Goal: Task Accomplishment & Management: Manage account settings

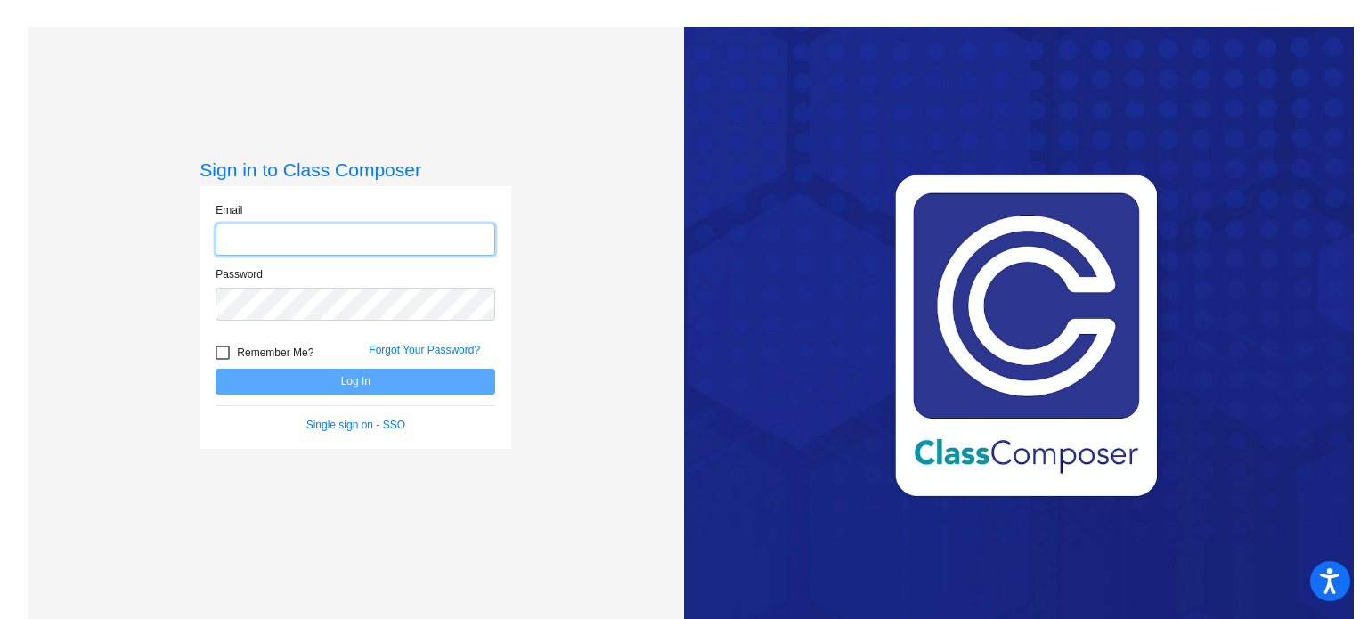
type input "[EMAIL_ADDRESS][DOMAIN_NAME]"
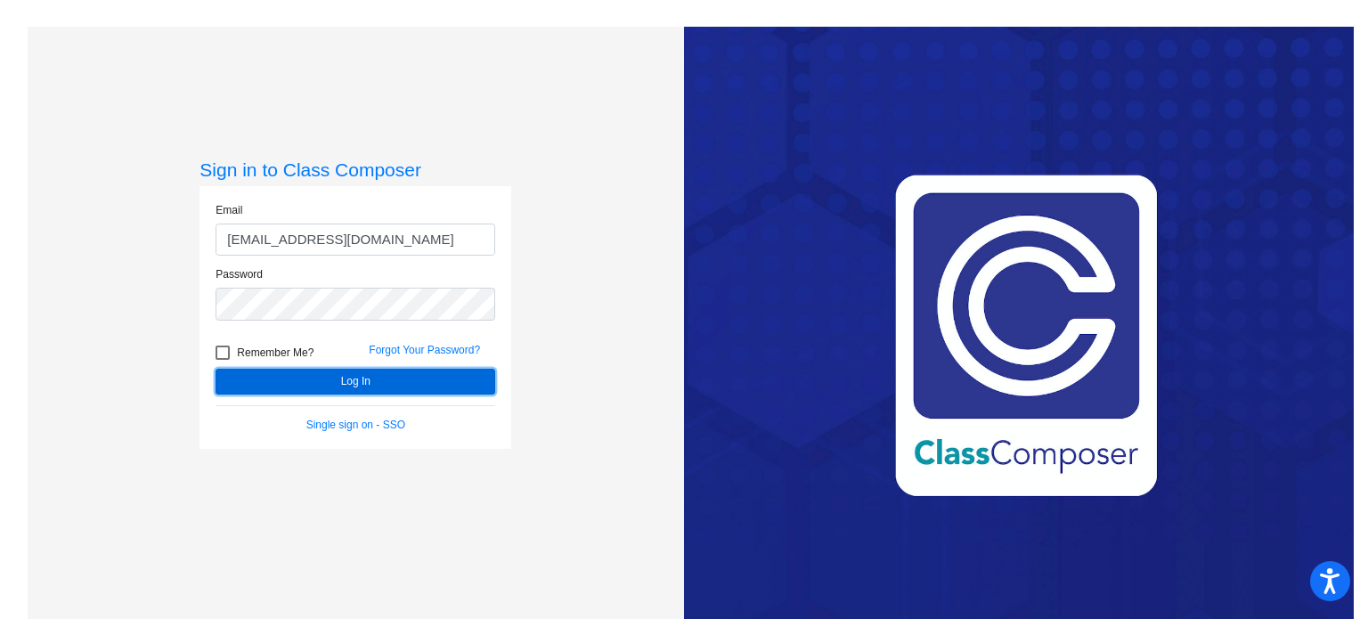
click at [271, 379] on button "Log In" at bounding box center [355, 382] width 280 height 26
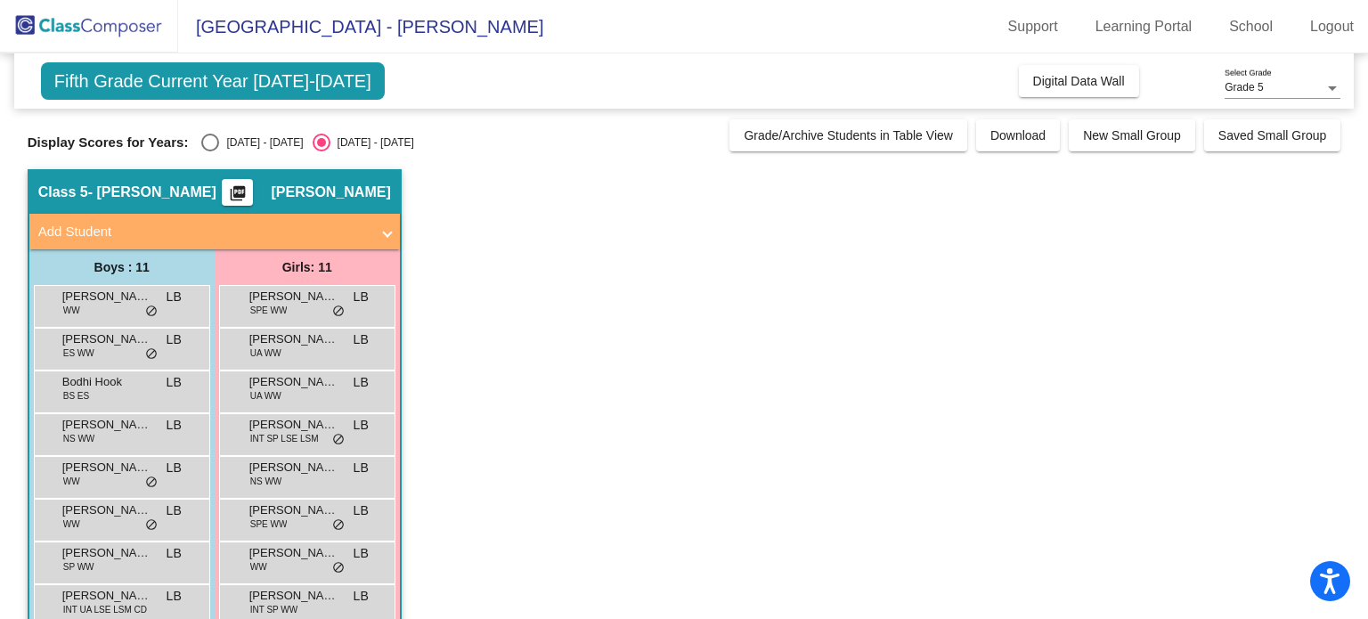
scroll to position [53, 0]
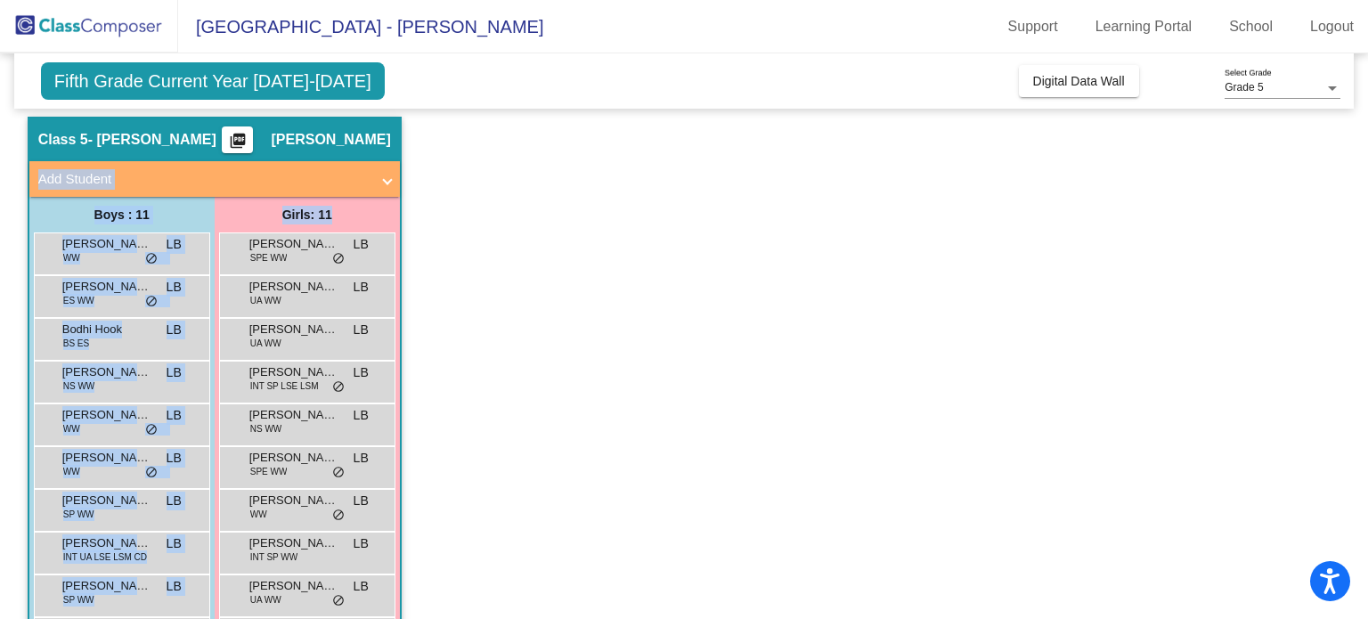
drag, startPoint x: 1355, startPoint y: 136, endPoint x: 1367, endPoint y: 225, distance: 89.8
click at [1367, 225] on mat-sidenav-content "Grade 5 Select Grade Fifth Grade Current Year [DATE]-[DATE] Add, Move, or Retai…" at bounding box center [684, 335] width 1368 height 565
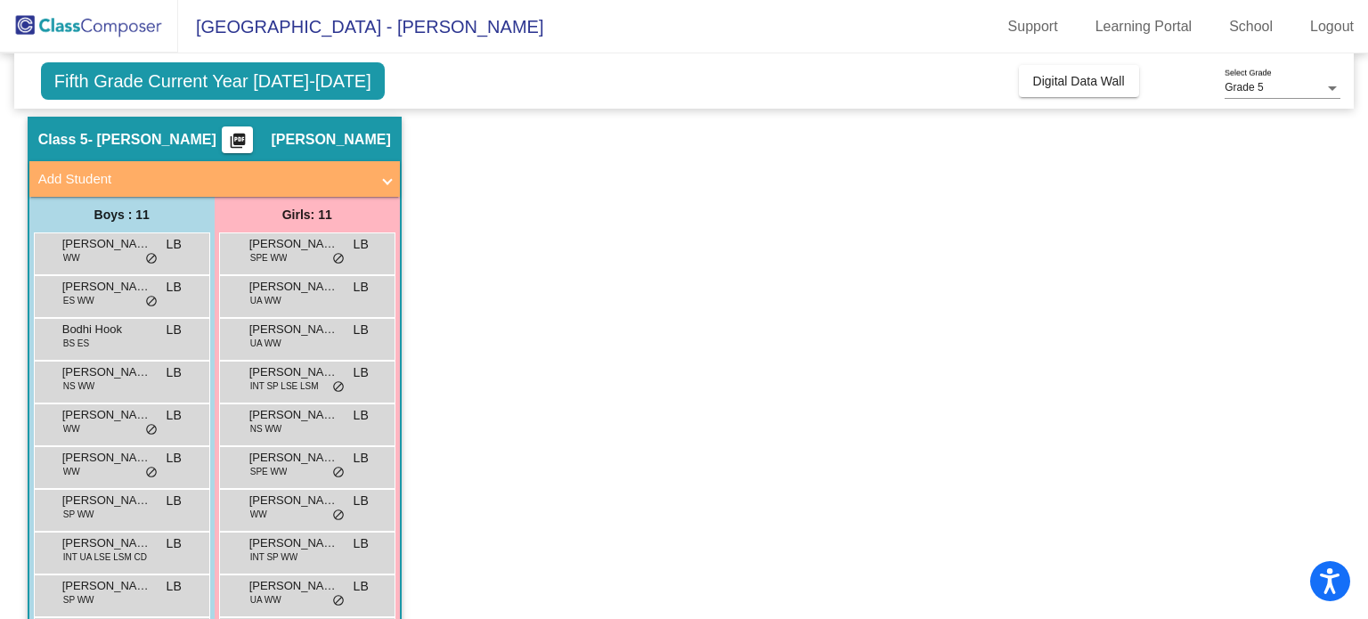
click at [882, 333] on app-classroom "Class 5 - [PERSON_NAME] picture_as_pdf [PERSON_NAME] Add Student First Name Las…" at bounding box center [684, 424] width 1313 height 614
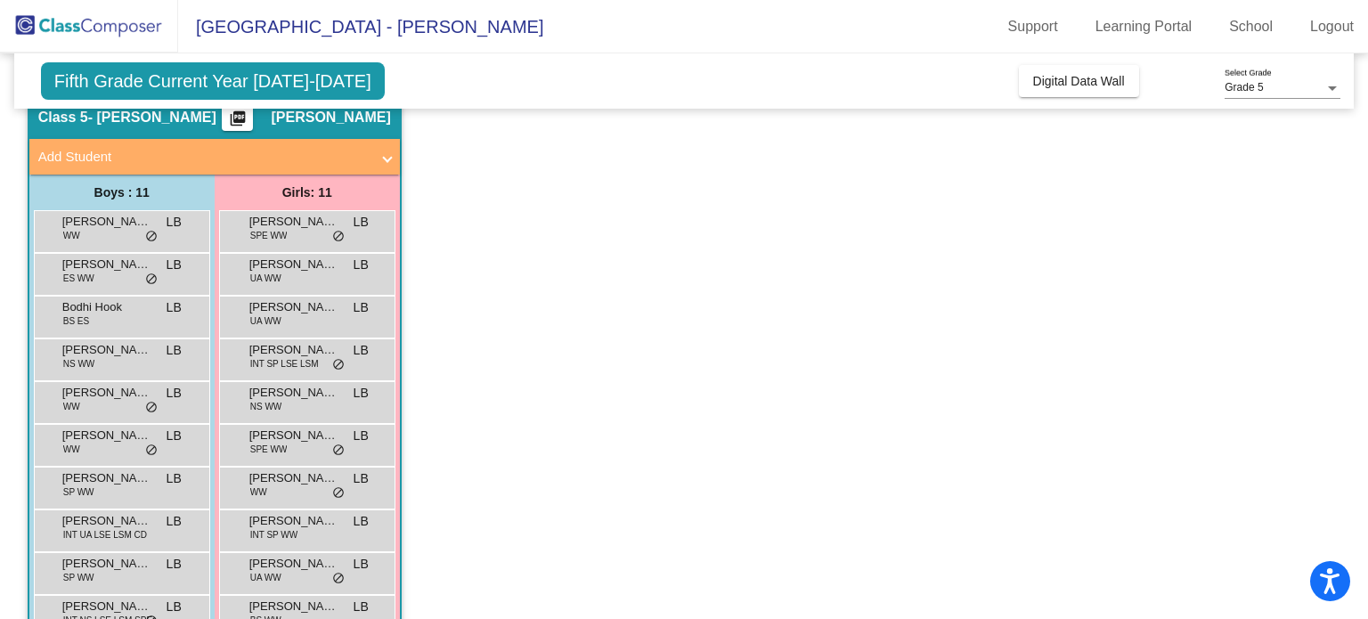
scroll to position [68, 0]
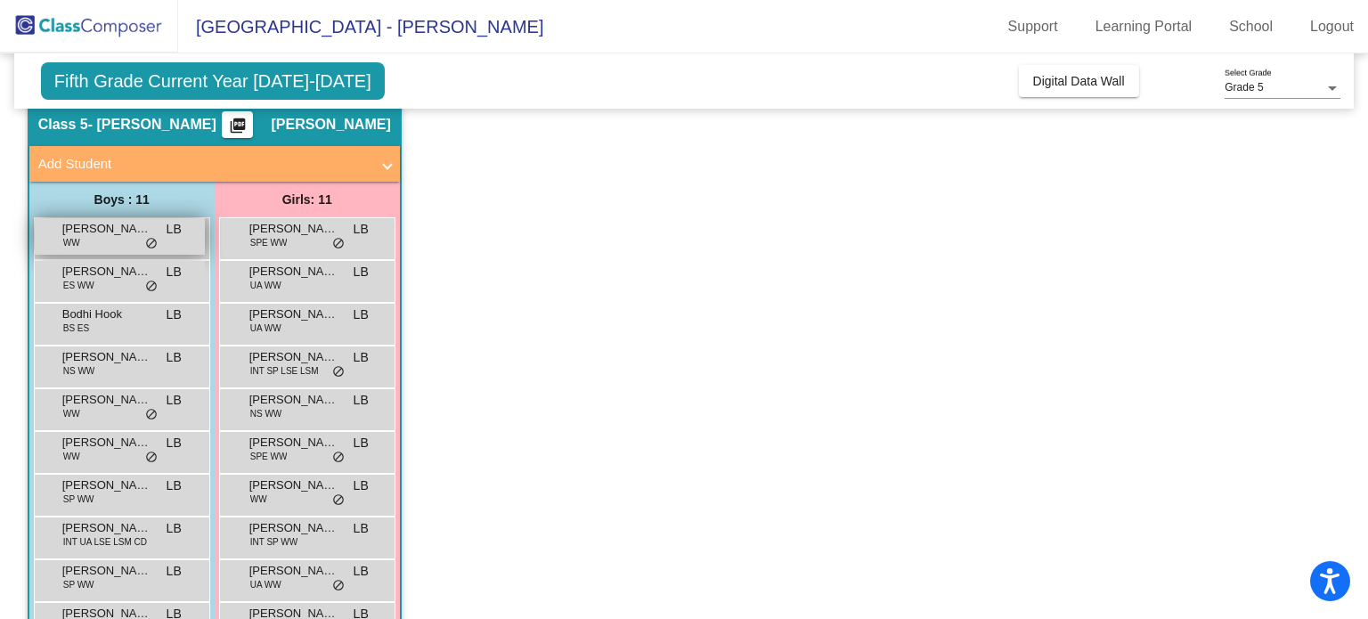
click at [134, 239] on div "[PERSON_NAME] WW LB lock do_not_disturb_alt" at bounding box center [120, 236] width 170 height 37
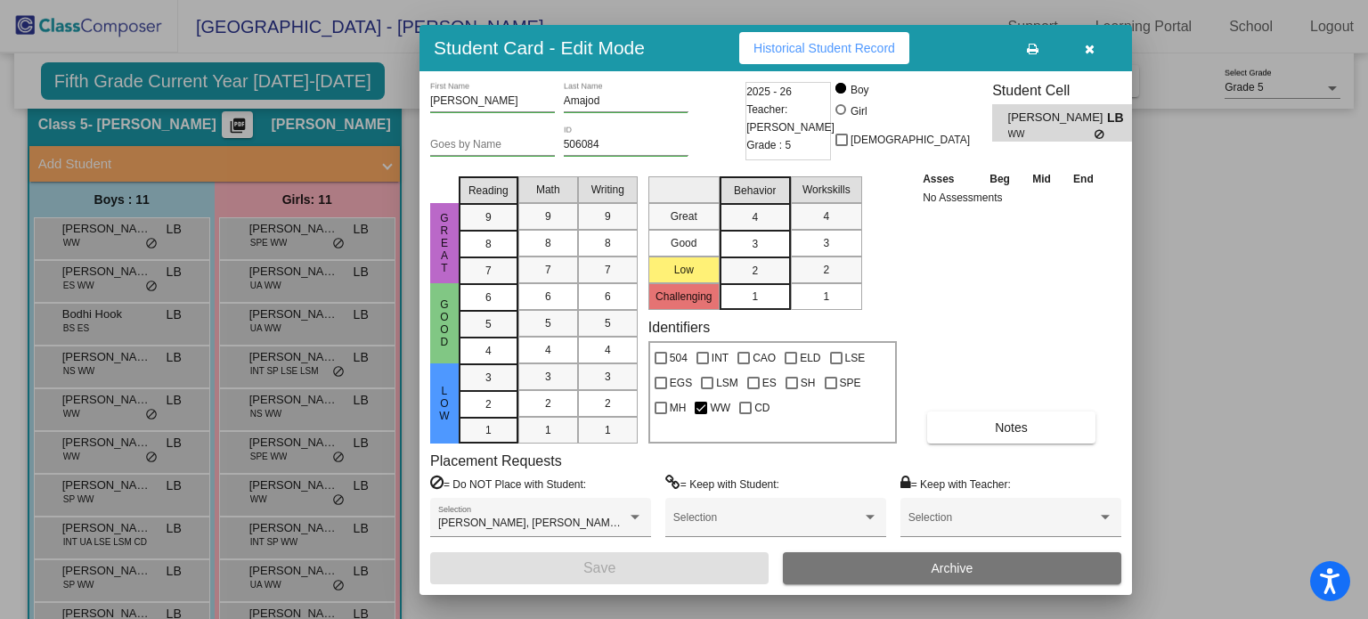
click at [134, 274] on div at bounding box center [684, 309] width 1368 height 619
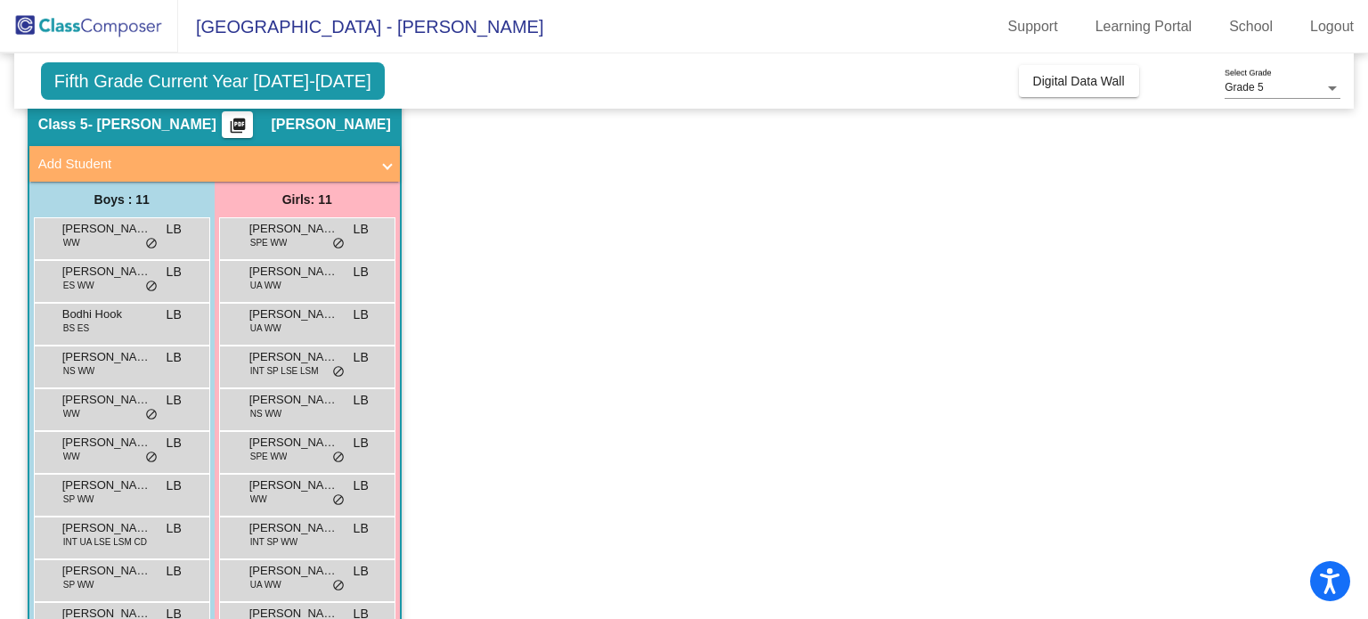
click at [134, 274] on span "[PERSON_NAME]" at bounding box center [106, 272] width 89 height 18
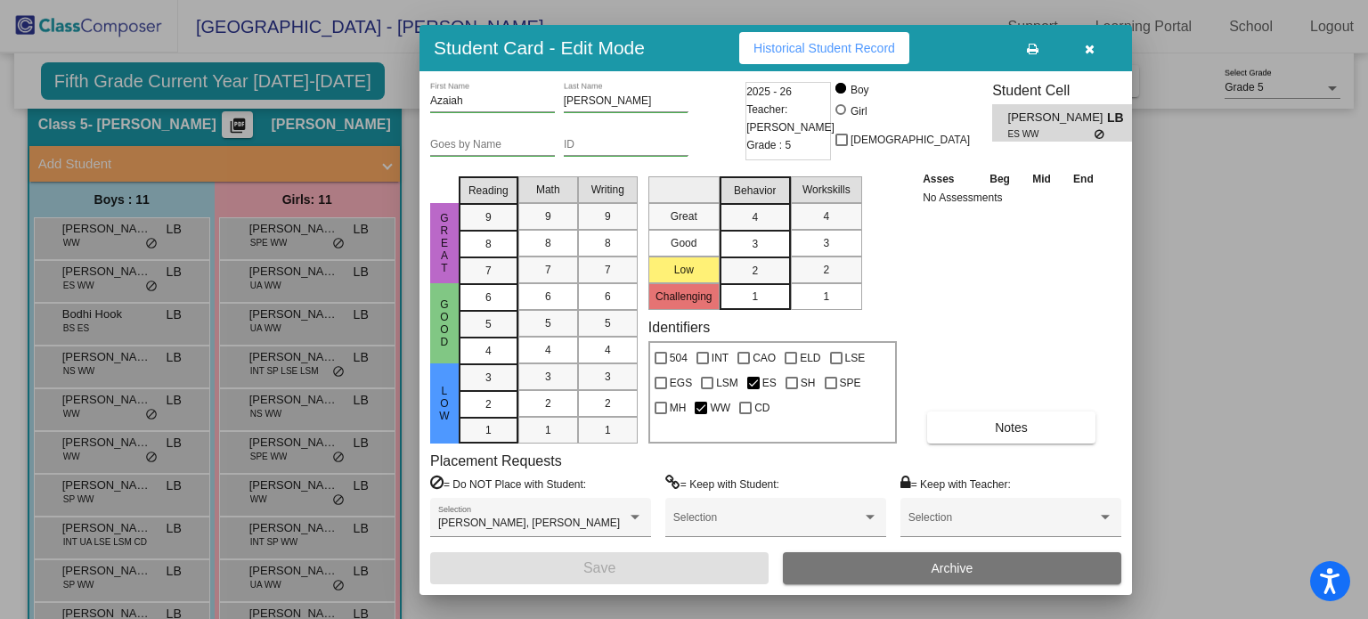
click at [130, 323] on div at bounding box center [684, 309] width 1368 height 619
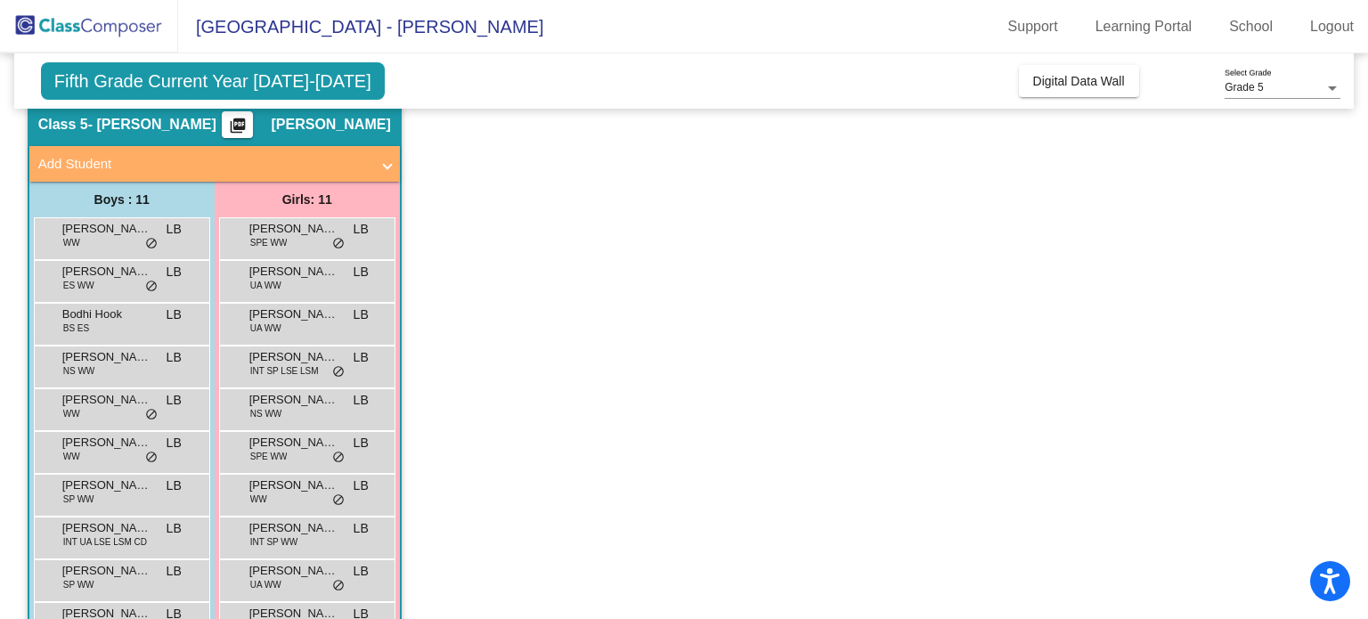
click at [130, 323] on div "Bodhi Hook BS ES LB lock do_not_disturb_alt" at bounding box center [120, 322] width 170 height 37
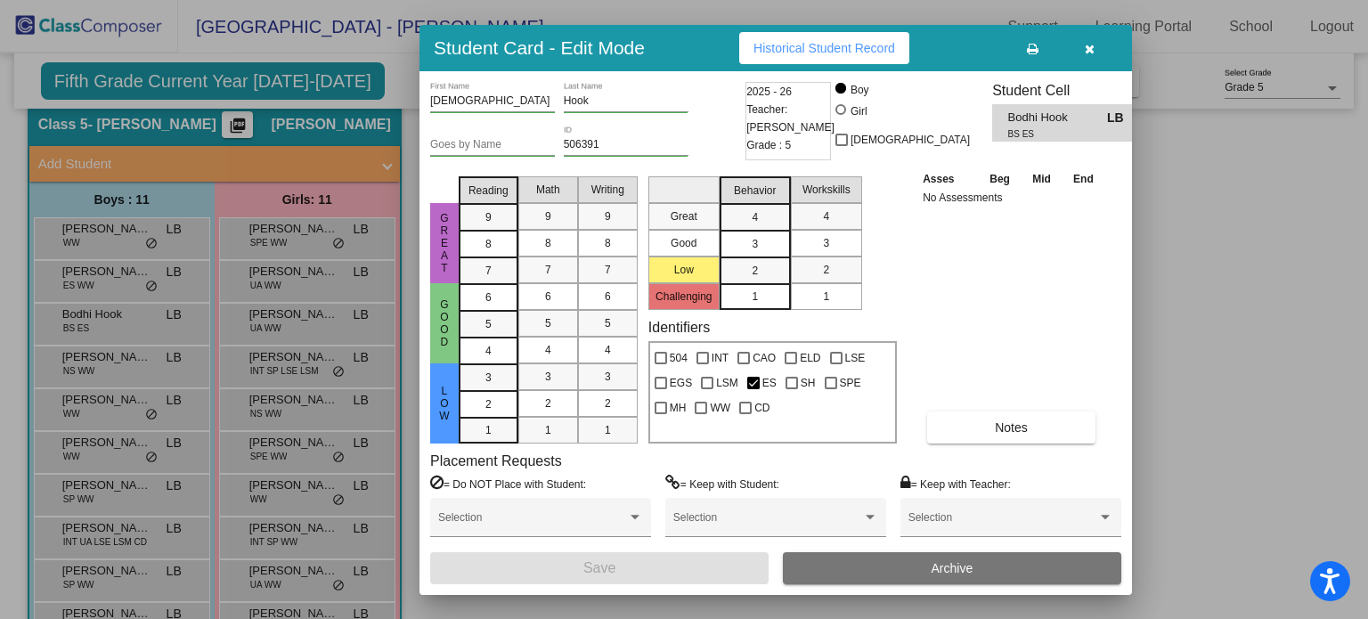
click at [101, 362] on div at bounding box center [684, 309] width 1368 height 619
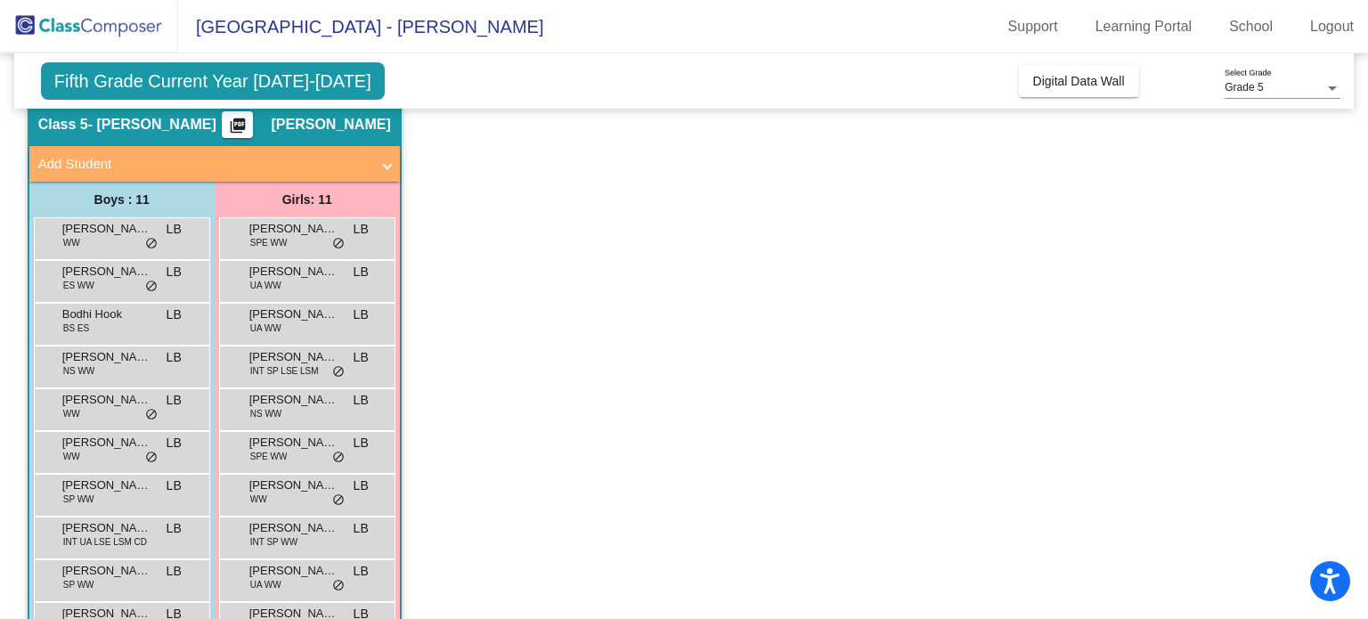
click at [101, 362] on span "[PERSON_NAME]" at bounding box center [106, 357] width 89 height 18
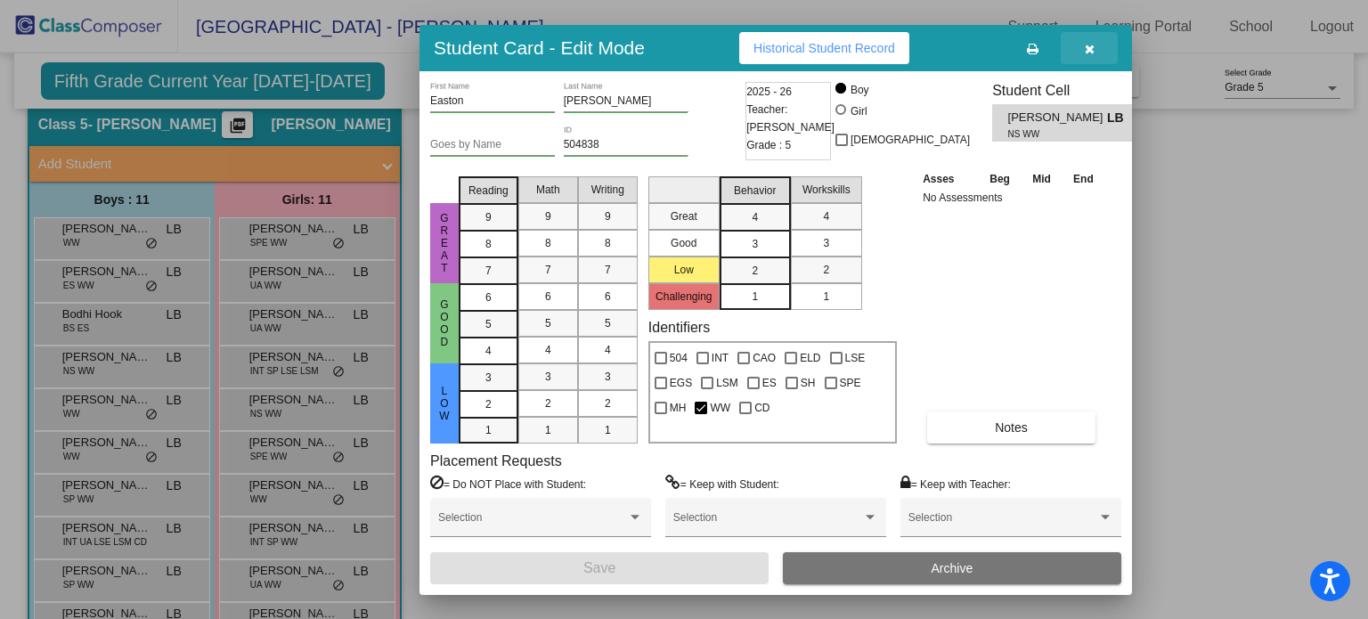
click at [1096, 48] on button "button" at bounding box center [1089, 48] width 57 height 32
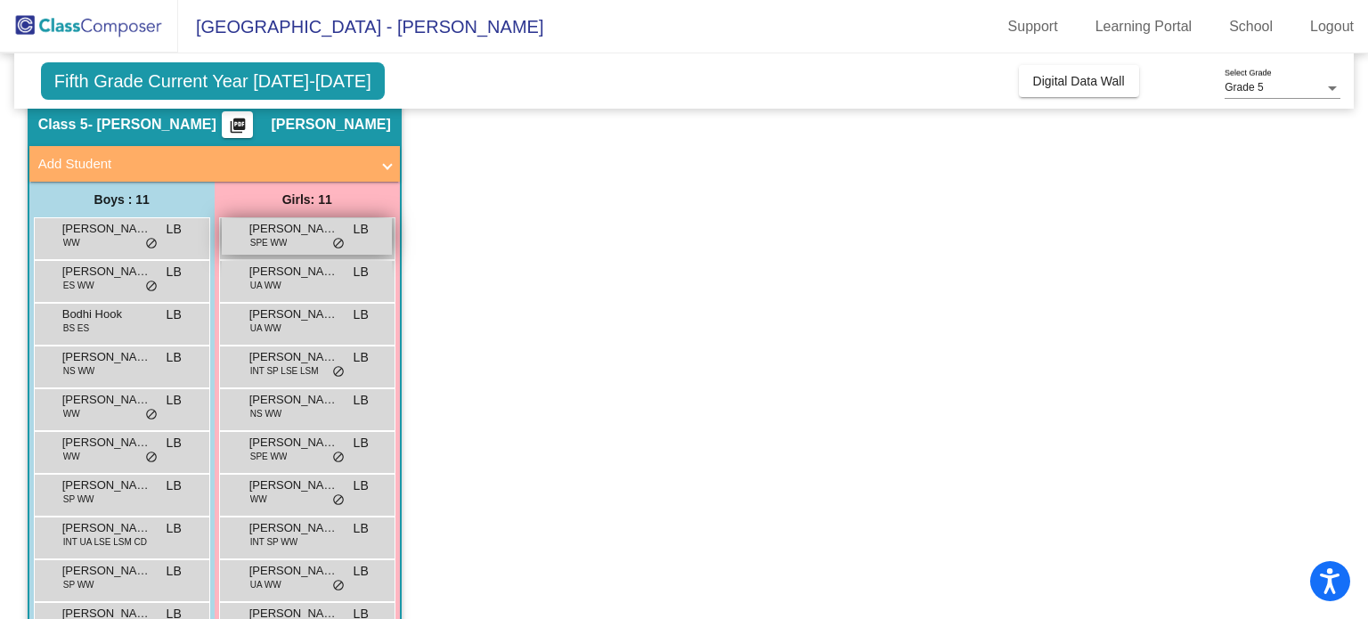
click at [277, 224] on span "[PERSON_NAME]" at bounding box center [293, 229] width 89 height 18
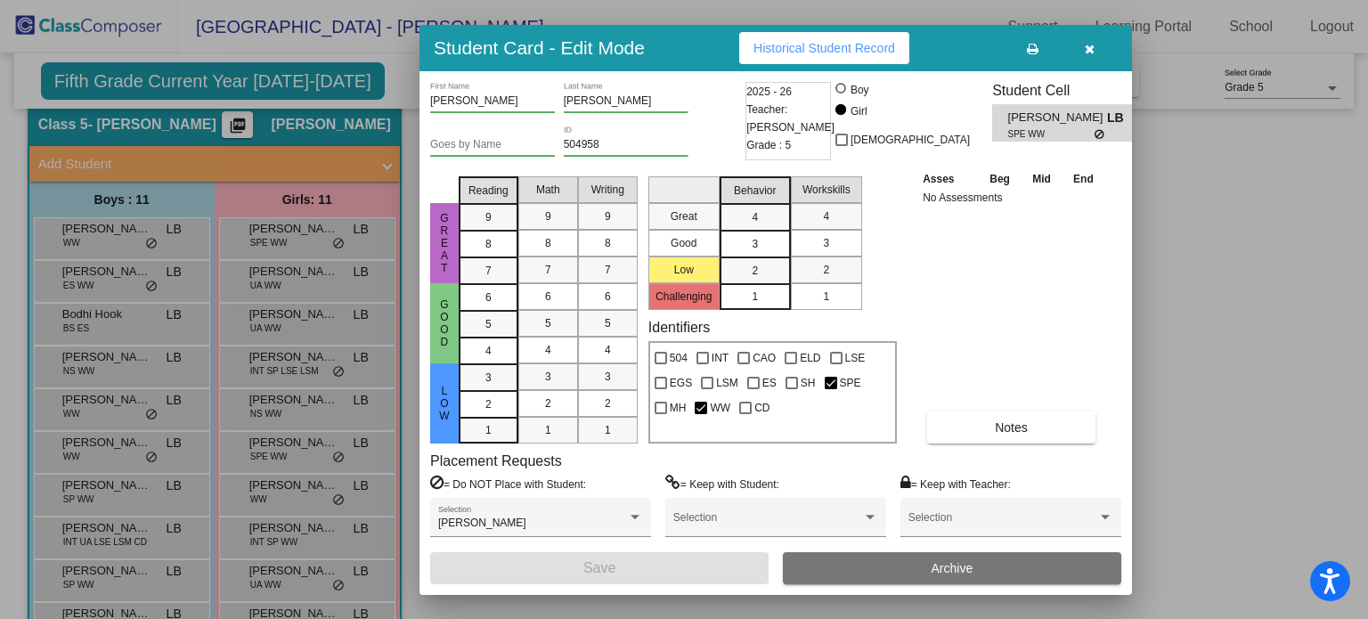
click at [1334, 166] on div at bounding box center [684, 309] width 1368 height 619
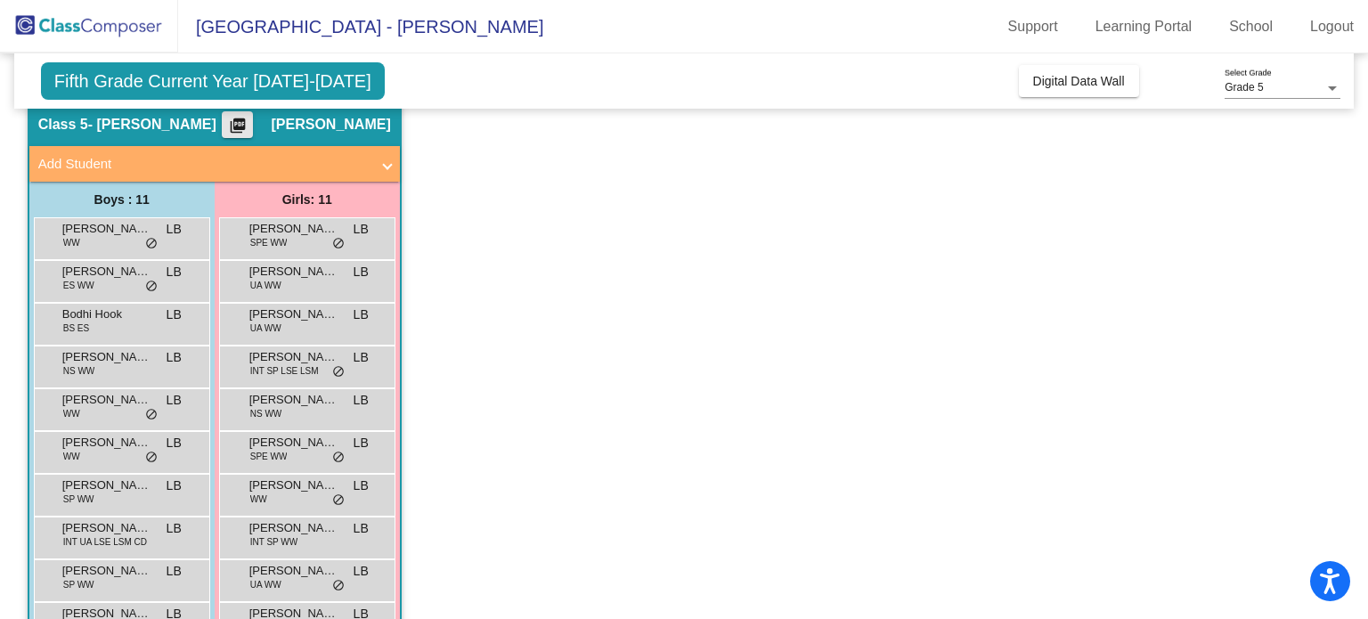
click at [248, 122] on mat-icon "picture_as_pdf" at bounding box center [237, 129] width 21 height 25
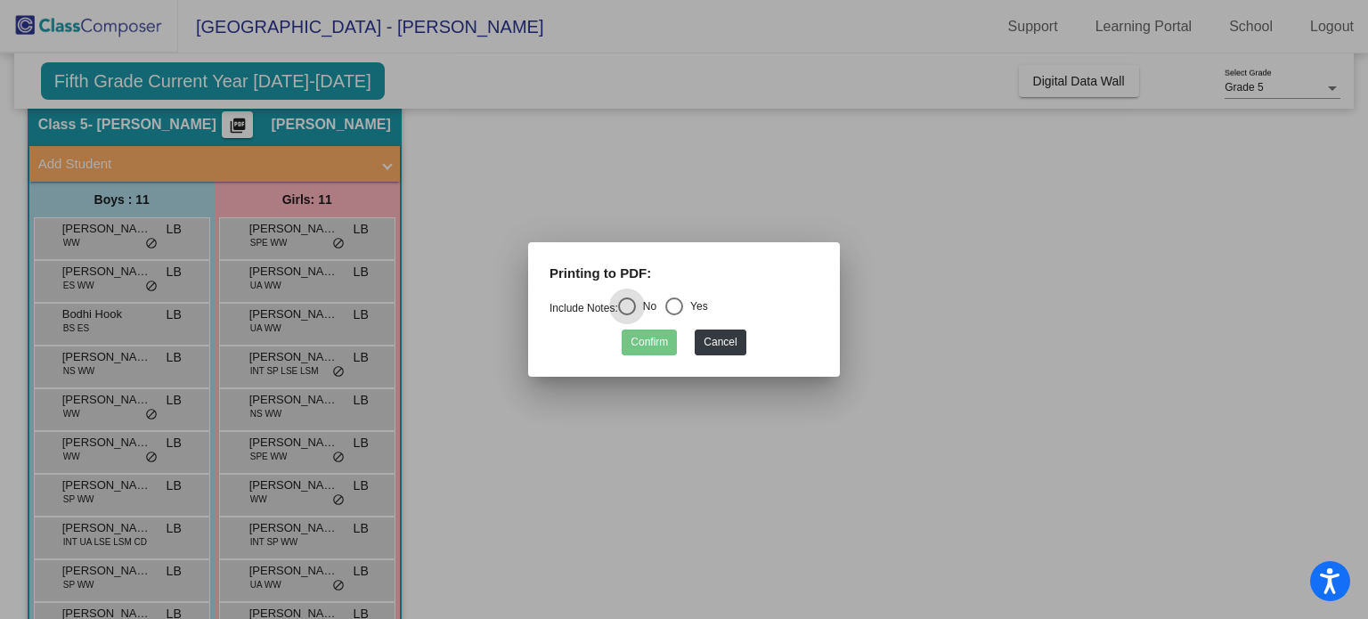
click at [683, 302] on div "Select an option" at bounding box center [674, 306] width 18 height 18
click at [674, 315] on input "Yes" at bounding box center [673, 315] width 1 height 1
radio input "true"
click at [659, 346] on button "Confirm" at bounding box center [649, 342] width 55 height 26
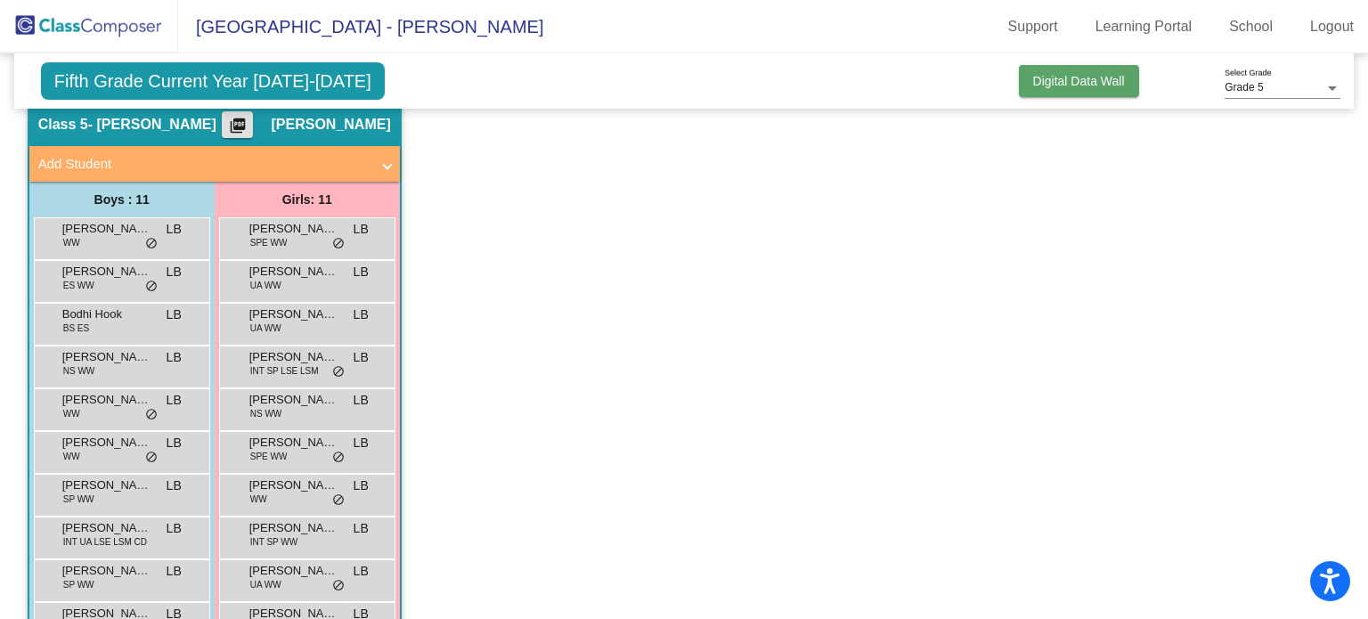
click at [1074, 72] on button "Digital Data Wall" at bounding box center [1079, 81] width 120 height 32
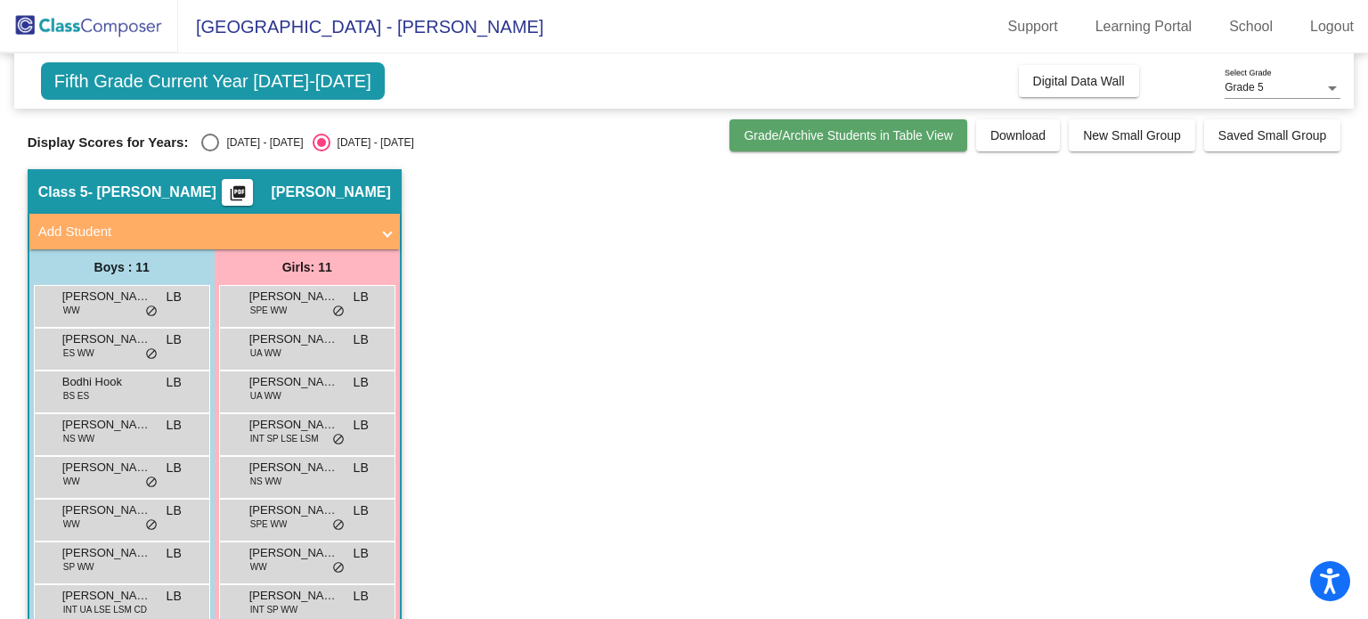
click at [874, 128] on span "Grade/Archive Students in Table View" at bounding box center [848, 135] width 209 height 14
